Goal: Task Accomplishment & Management: Use online tool/utility

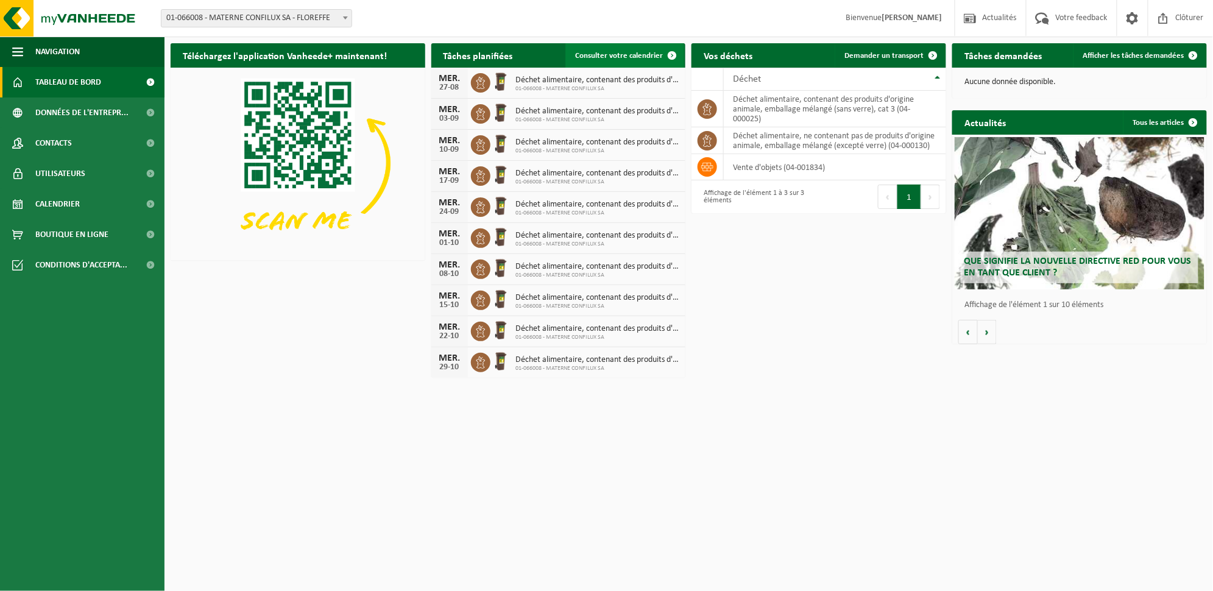
click at [600, 55] on span "Consulter votre calendrier" at bounding box center [619, 56] width 88 height 8
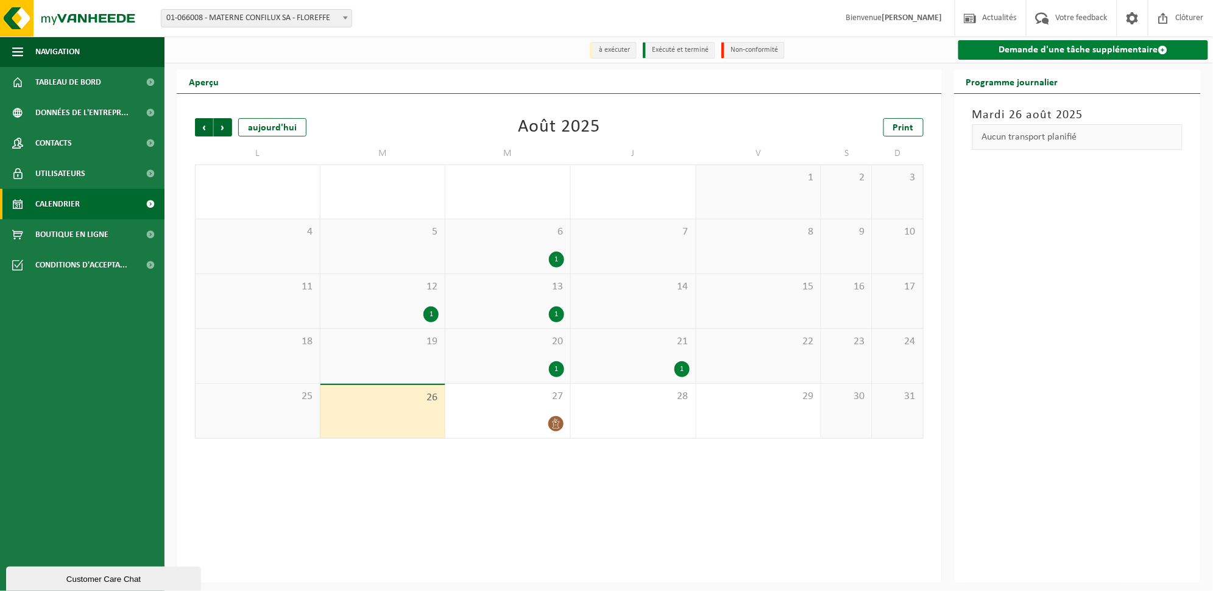
click at [1034, 52] on link "Demande d'une tâche supplémentaire" at bounding box center [1083, 49] width 250 height 19
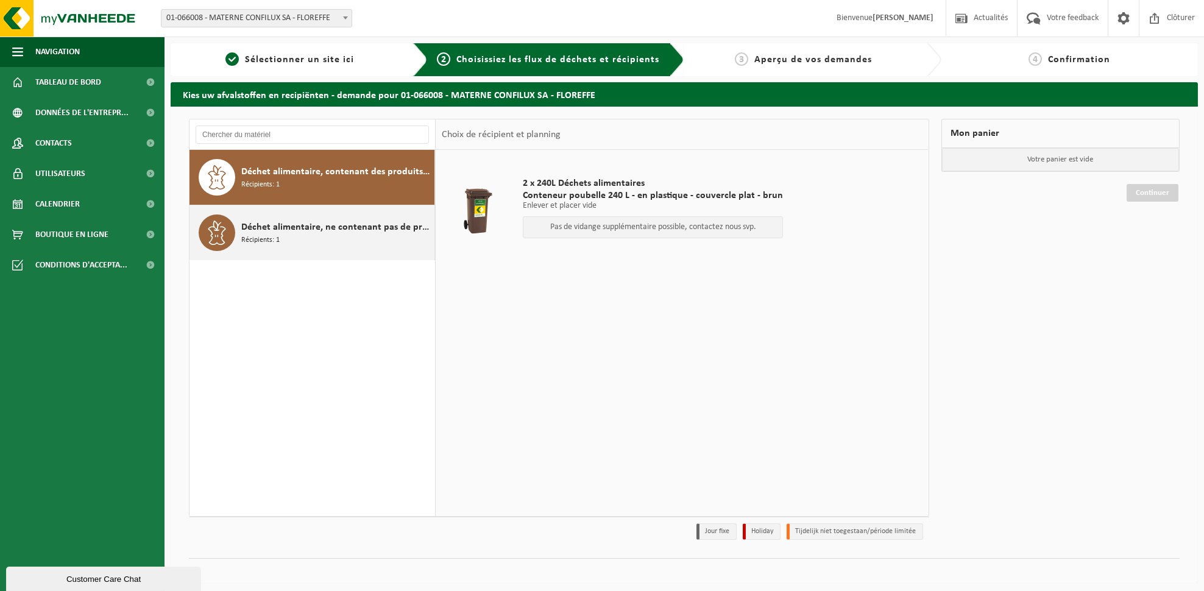
click at [339, 234] on span "Déchet alimentaire, ne contenant pas de produits d'origine animale, emballage m…" at bounding box center [336, 227] width 190 height 15
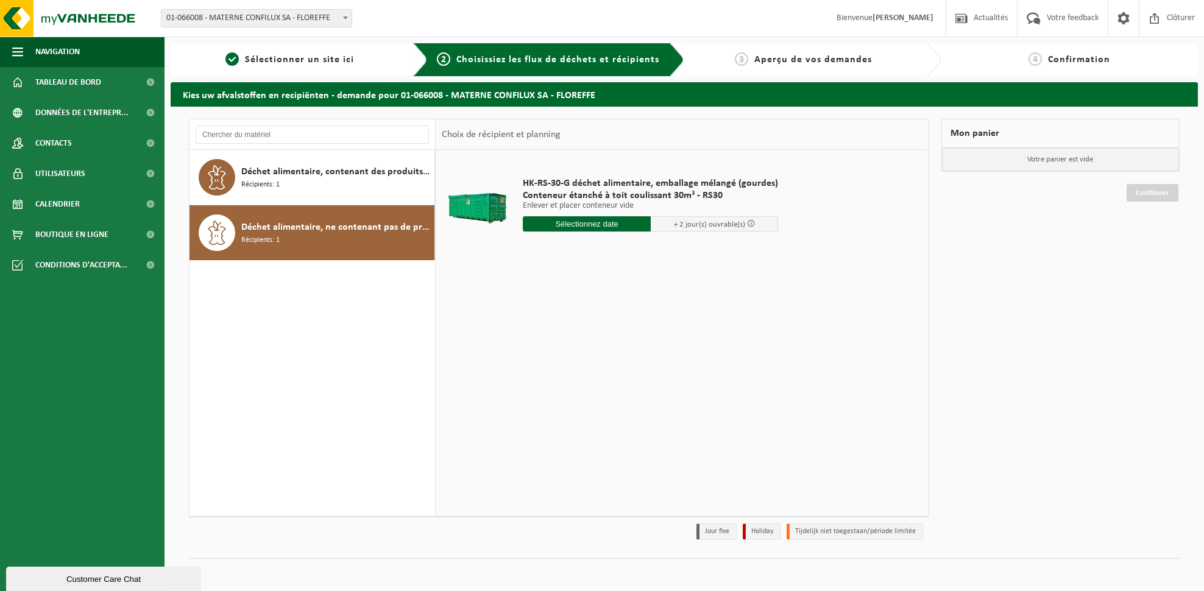
click at [572, 223] on input "text" at bounding box center [587, 223] width 128 height 15
click at [576, 373] on div "27" at bounding box center [577, 370] width 21 height 19
type input "à partir de 2025-08-27"
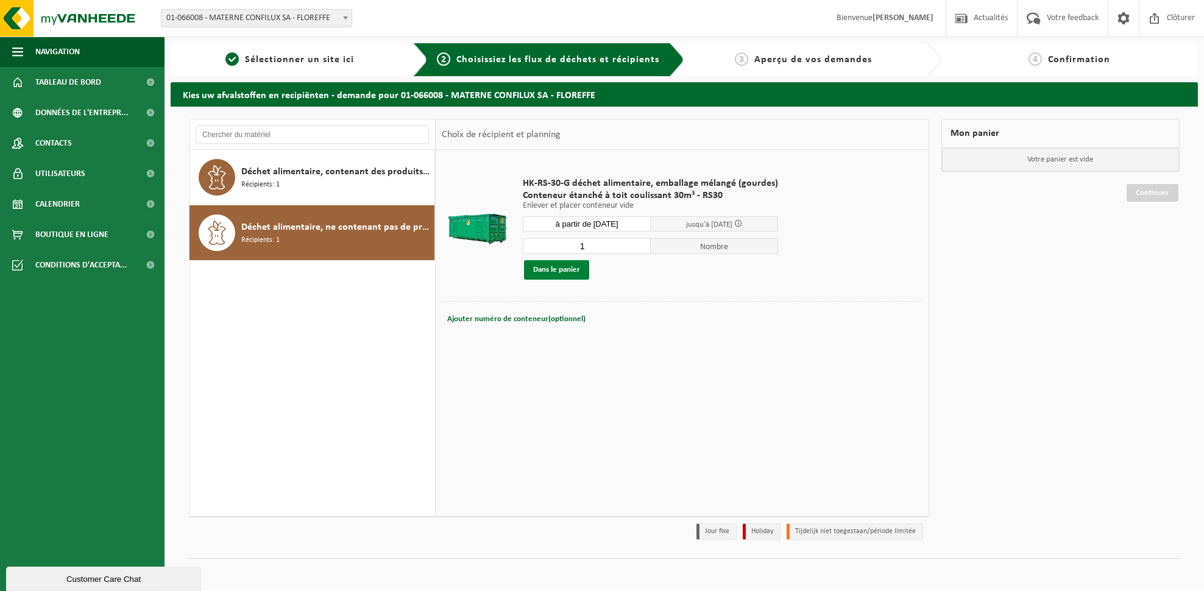
click at [559, 264] on button "Dans le panier" at bounding box center [556, 269] width 65 height 19
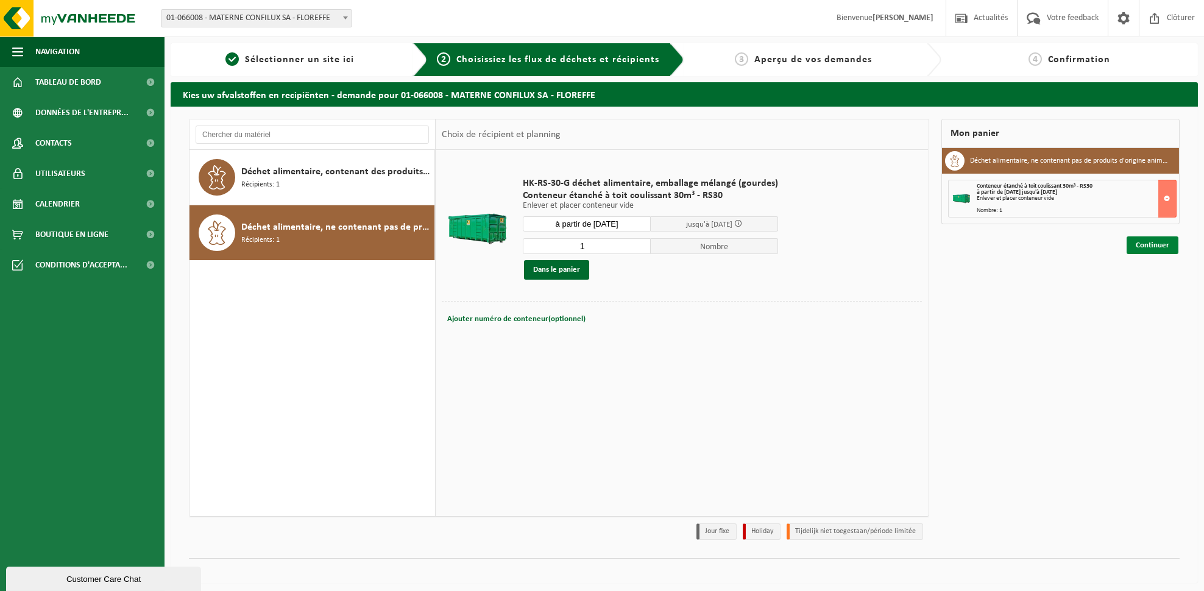
click at [1158, 244] on link "Continuer" at bounding box center [1153, 245] width 52 height 18
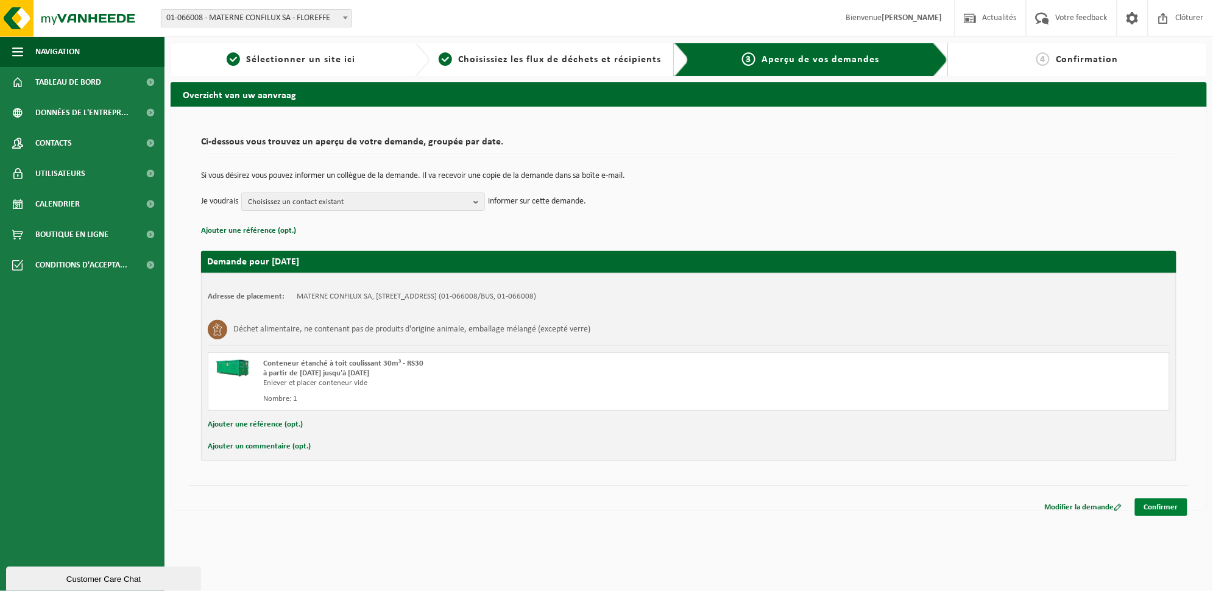
click at [1163, 506] on link "Confirmer" at bounding box center [1161, 507] width 52 height 18
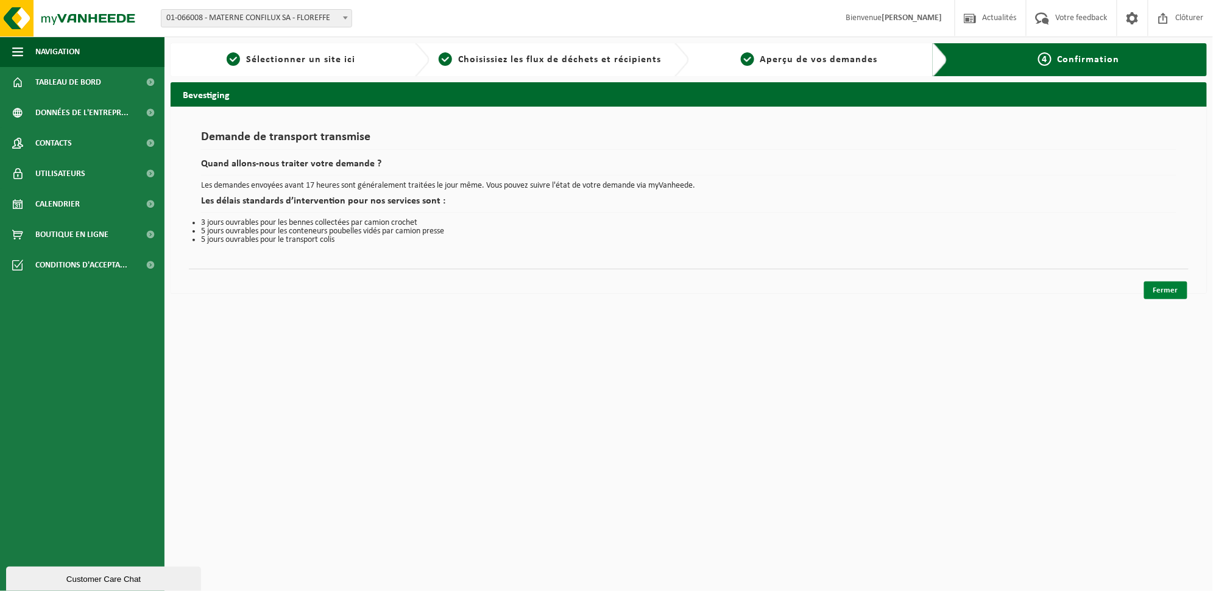
click at [1178, 294] on link "Fermer" at bounding box center [1165, 291] width 43 height 18
